Goal: Find specific fact: Locate a discrete piece of known information

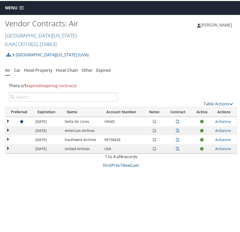
click at [19, 8] on link "Menu" at bounding box center [15, 7] width 24 height 8
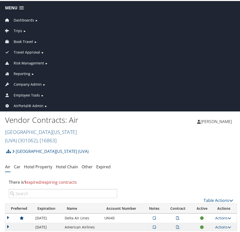
click at [28, 85] on span "Company Admin" at bounding box center [28, 84] width 28 height 6
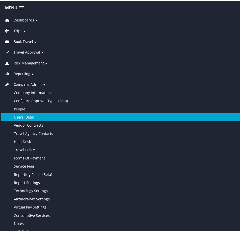
click at [32, 113] on link "Users (Beta)" at bounding box center [121, 116] width 240 height 8
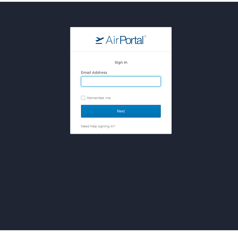
click at [114, 77] on input "Email Address" at bounding box center [120, 80] width 79 height 10
type input "hailie.beckman@cbtravel.com"
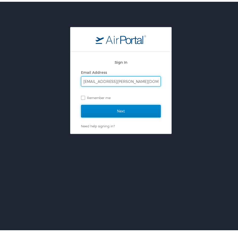
click at [86, 113] on input "Next" at bounding box center [121, 109] width 80 height 13
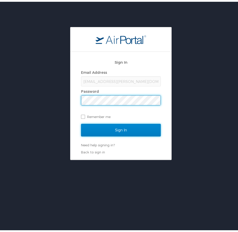
drag, startPoint x: 121, startPoint y: 126, endPoint x: 154, endPoint y: 133, distance: 33.9
click at [121, 126] on input "Sign In" at bounding box center [121, 128] width 80 height 13
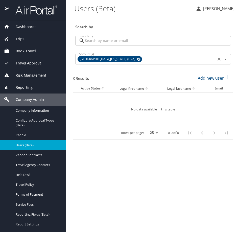
click at [137, 60] on icon at bounding box center [138, 59] width 3 height 3
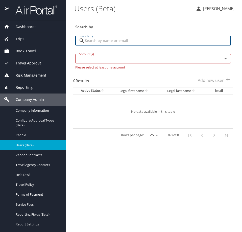
click at [127, 40] on input "Search by" at bounding box center [158, 41] width 146 height 10
type input "Arthur Krieger"
click at [121, 56] on input "Account(s)" at bounding box center [146, 58] width 138 height 7
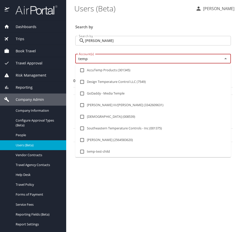
type input "templ"
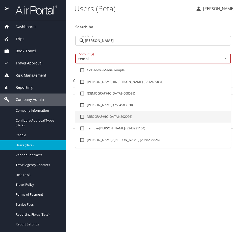
click at [82, 116] on input "checkbox" at bounding box center [82, 117] width 10 height 10
checkbox input "true"
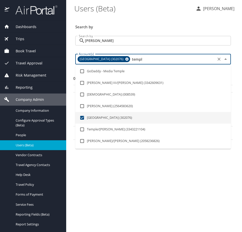
type input "templ"
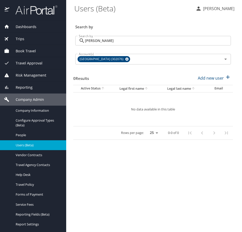
click at [172, 182] on main "Users (Beta) Hailie Beckman Search by Search by Arthur Krieger Search by Accoun…" at bounding box center [154, 116] width 176 height 232
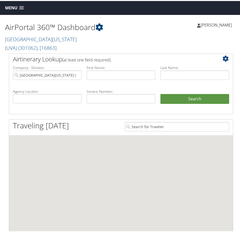
click at [13, 7] on span "Menu" at bounding box center [11, 7] width 12 height 5
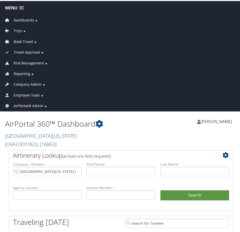
click at [28, 81] on span "Company Admin" at bounding box center [28, 84] width 28 height 6
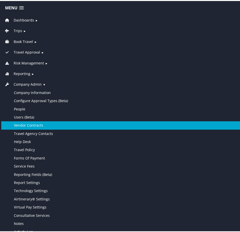
click at [36, 125] on link "Vendor Contracts" at bounding box center [121, 124] width 240 height 8
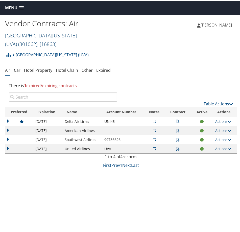
click at [60, 34] on link "University of Virginia (UVA) ( 301062 ) , [ 16863 ]" at bounding box center [41, 38] width 72 height 15
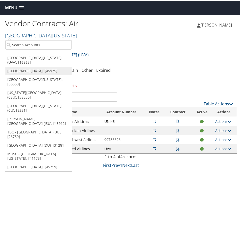
click at [34, 67] on link "[GEOGRAPHIC_DATA], [45975]" at bounding box center [38, 70] width 66 height 9
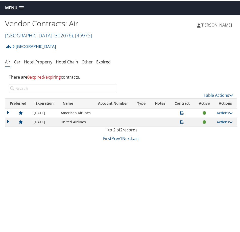
click at [18, 60] on link "Car" at bounding box center [17, 61] width 7 height 6
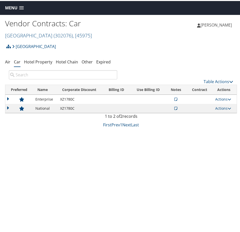
click at [65, 99] on td "XZ1780C" at bounding box center [81, 98] width 47 height 9
copy td "XZ1780C"
